Goal: Task Accomplishment & Management: Use online tool/utility

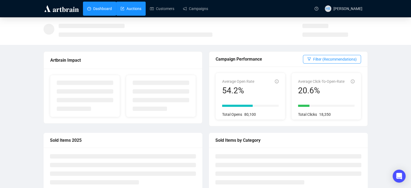
click at [132, 10] on link "Auctions" at bounding box center [131, 9] width 21 height 14
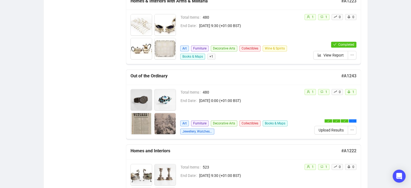
scroll to position [258, 0]
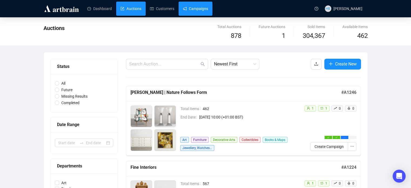
click at [190, 9] on link "Campaigns" at bounding box center [195, 9] width 25 height 14
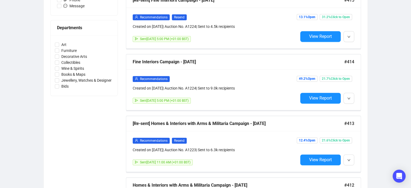
scroll to position [230, 0]
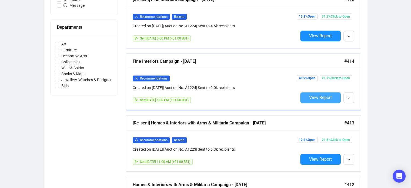
click at [323, 98] on span "View Report" at bounding box center [320, 97] width 23 height 5
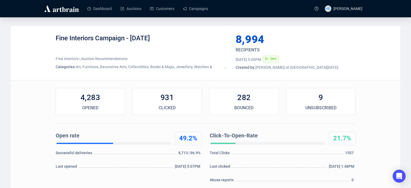
scroll to position [25, 0]
